Goal: Download file/media

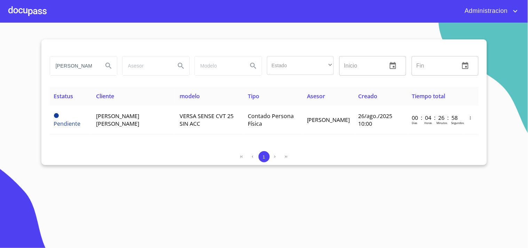
scroll to position [0, 30]
drag, startPoint x: 82, startPoint y: 68, endPoint x: 171, endPoint y: 75, distance: 89.4
click at [171, 75] on div "[PERSON_NAME] [PERSON_NAME] Estado ​ ​ Inicio ​ Fin ​" at bounding box center [264, 65] width 434 height 25
click at [80, 61] on input "search" at bounding box center [73, 65] width 47 height 19
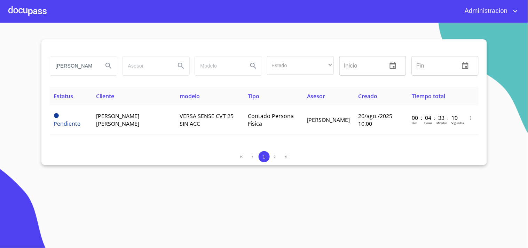
type input "[PERSON_NAME]"
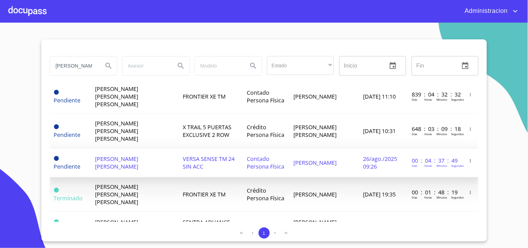
scroll to position [39, 0]
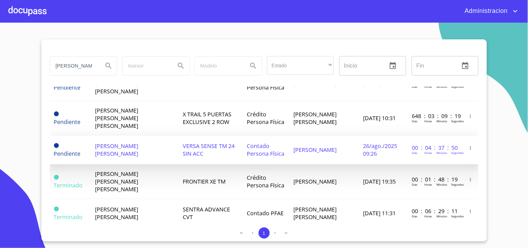
click at [138, 142] on span "[PERSON_NAME] [PERSON_NAME]" at bounding box center [116, 149] width 43 height 15
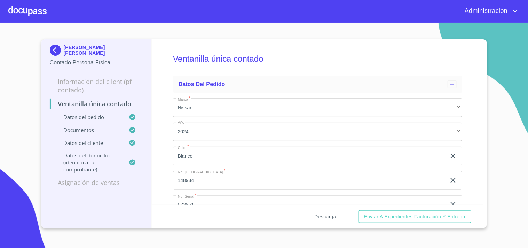
click at [322, 217] on span "Descargar" at bounding box center [327, 216] width 24 height 9
click at [318, 215] on span "Descargar" at bounding box center [327, 216] width 24 height 9
